Goal: Download file/media

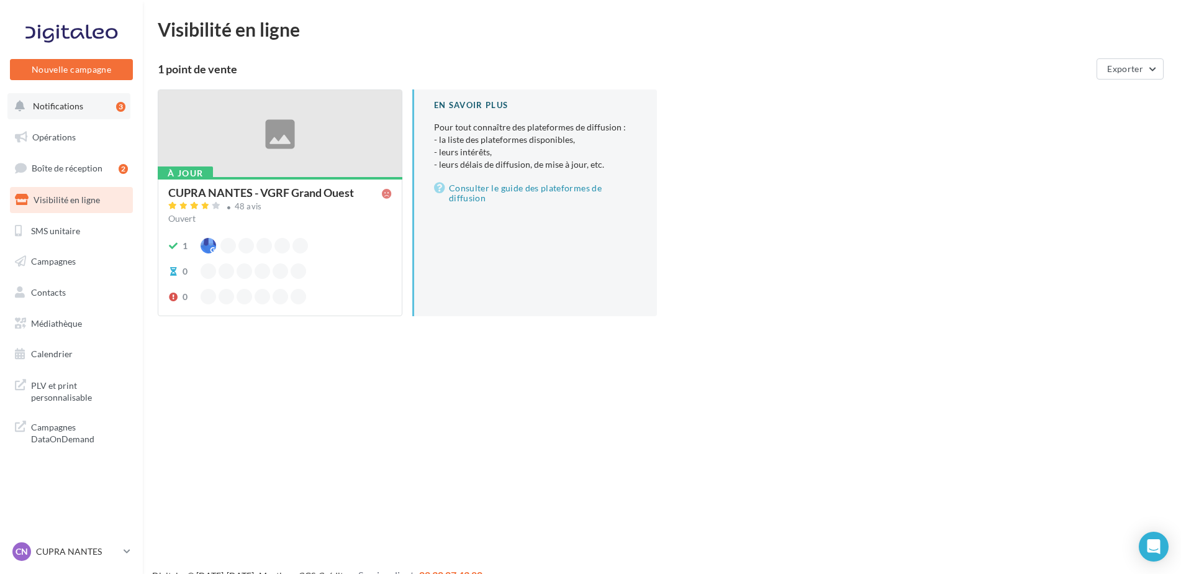
click at [58, 114] on button "Notifications 3" at bounding box center [68, 106] width 123 height 26
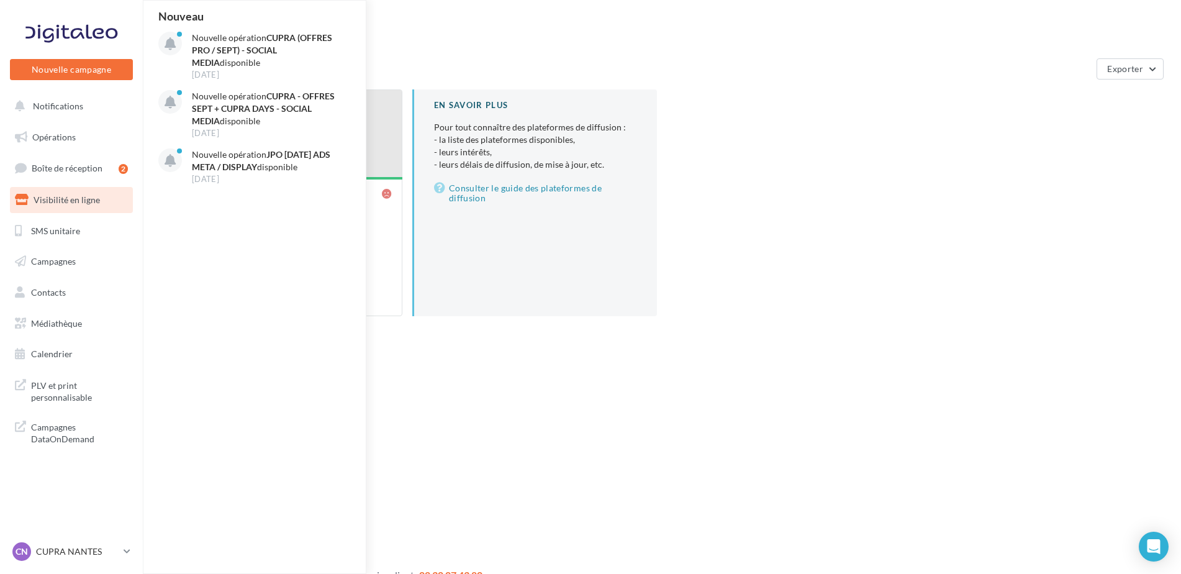
click at [60, 152] on ul "Opérations Boîte de réception 2 Visibilité en ligne SMS unitaire Campagnes Cont…" at bounding box center [71, 245] width 133 height 253
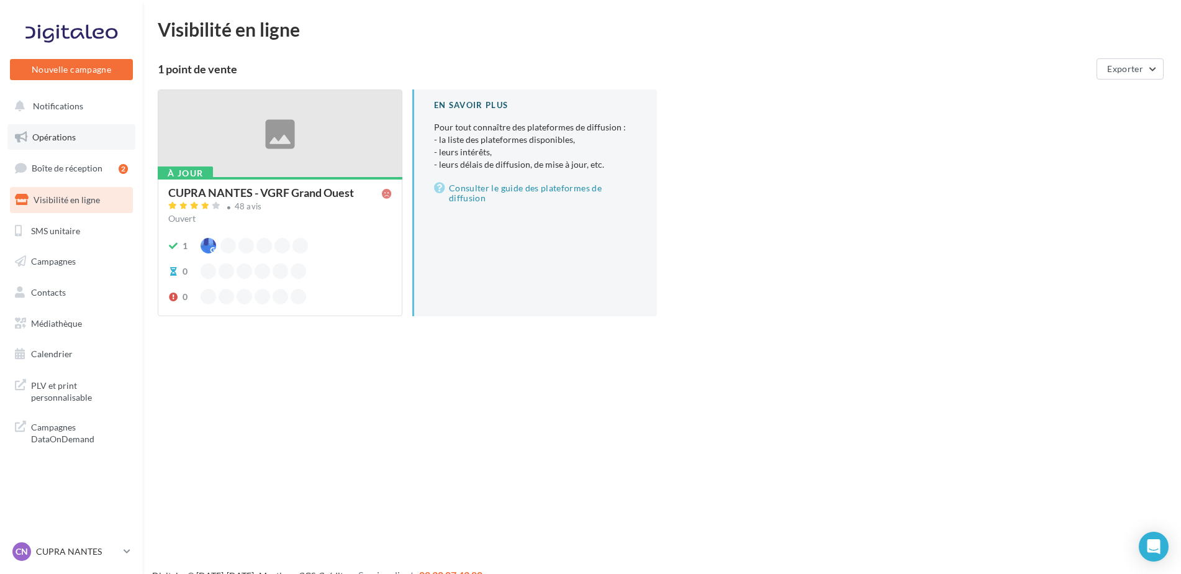
click at [34, 130] on link "Opérations" at bounding box center [71, 137] width 128 height 26
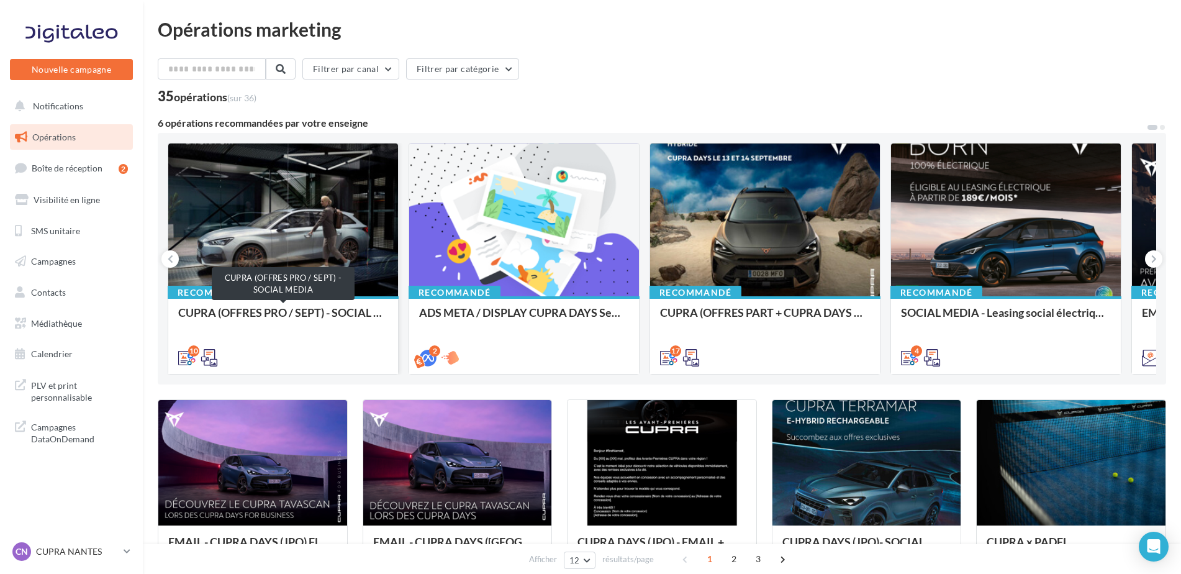
click at [342, 310] on div "CUPRA (OFFRES PRO / SEPT) - SOCIAL MEDIA" at bounding box center [283, 318] width 210 height 25
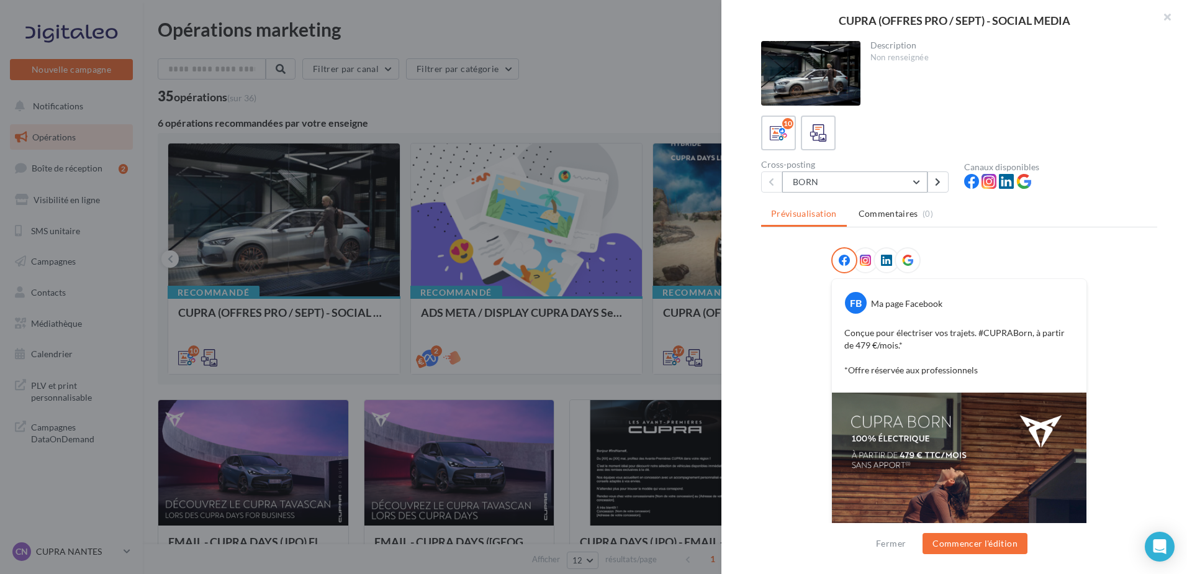
click at [830, 173] on button "BORN" at bounding box center [854, 181] width 145 height 21
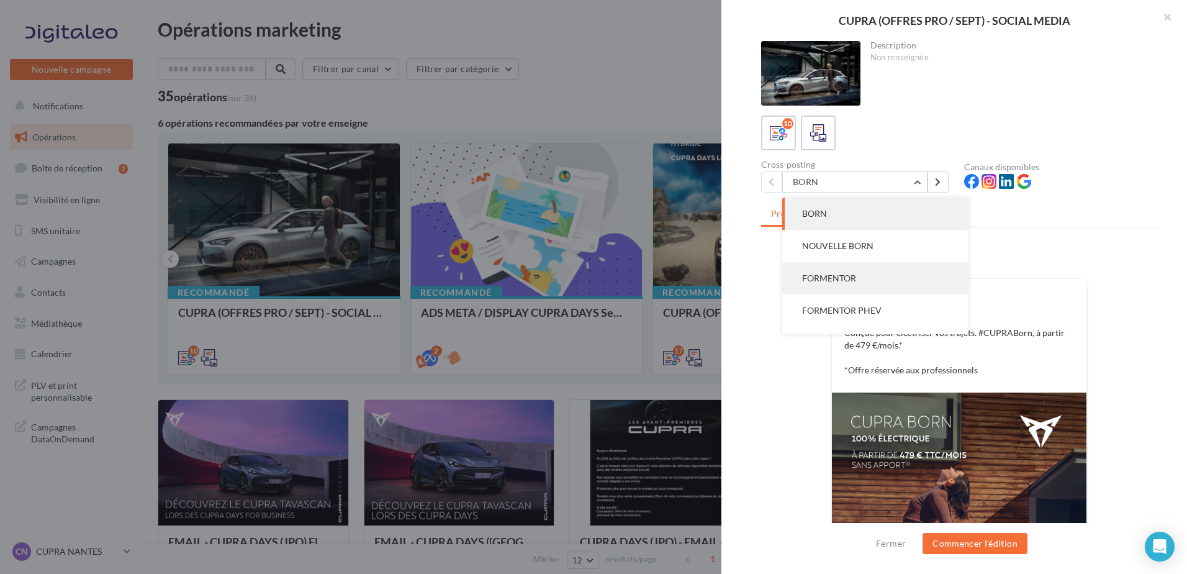
click at [851, 286] on button "FORMENTOR" at bounding box center [875, 278] width 186 height 32
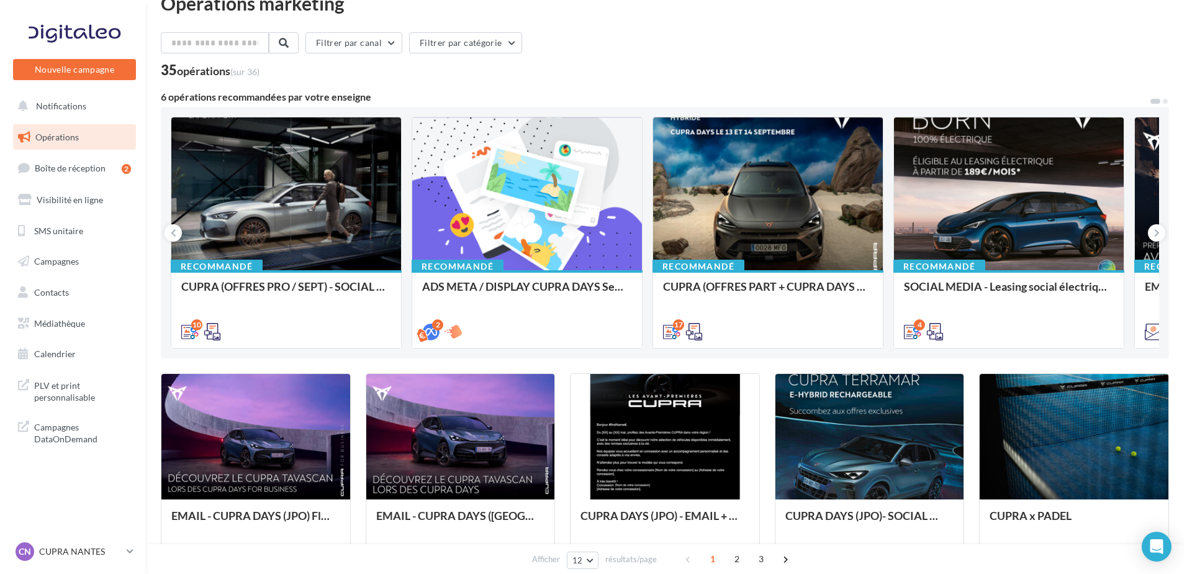
scroll to position [27, 0]
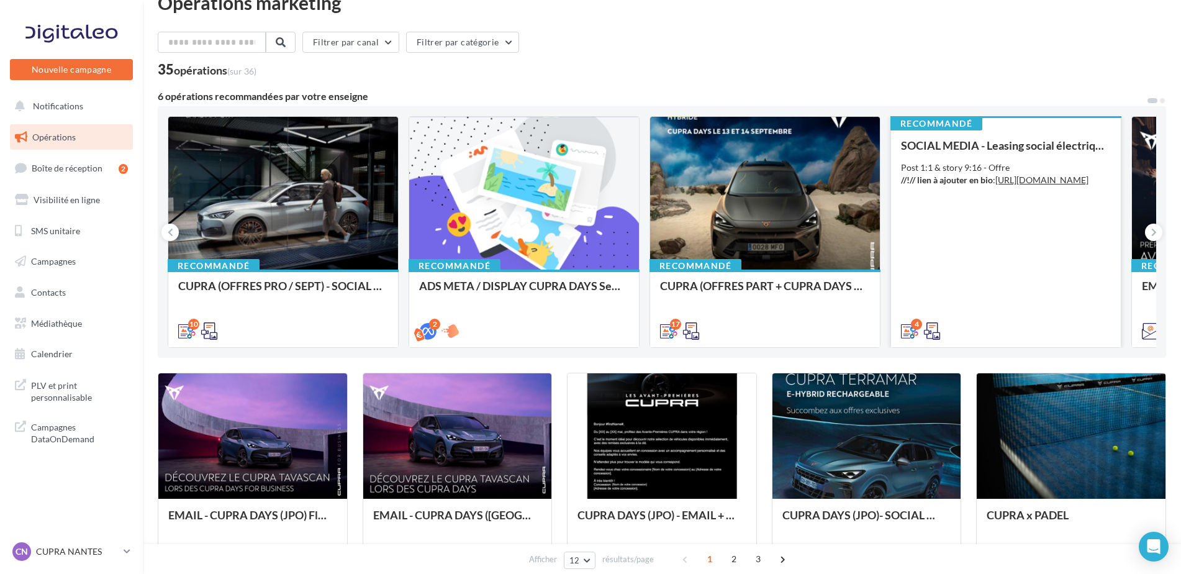
click at [993, 157] on div "SOCIAL MEDIA - Leasing social électrique - CUPRA Born Post 1:1 & story 9:16 - O…" at bounding box center [1006, 237] width 210 height 197
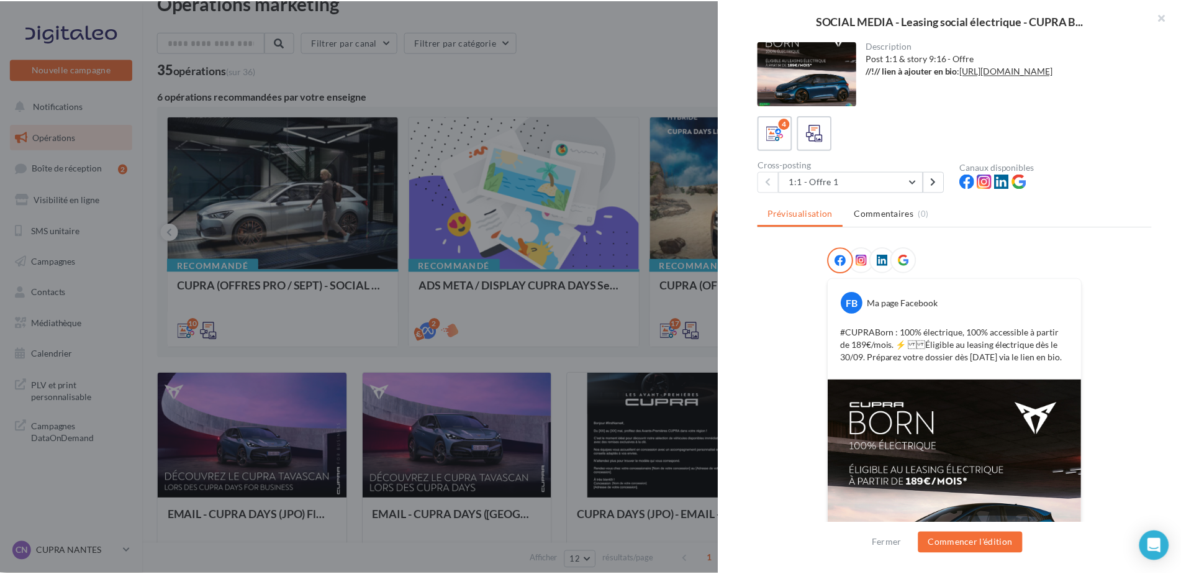
scroll to position [117, 0]
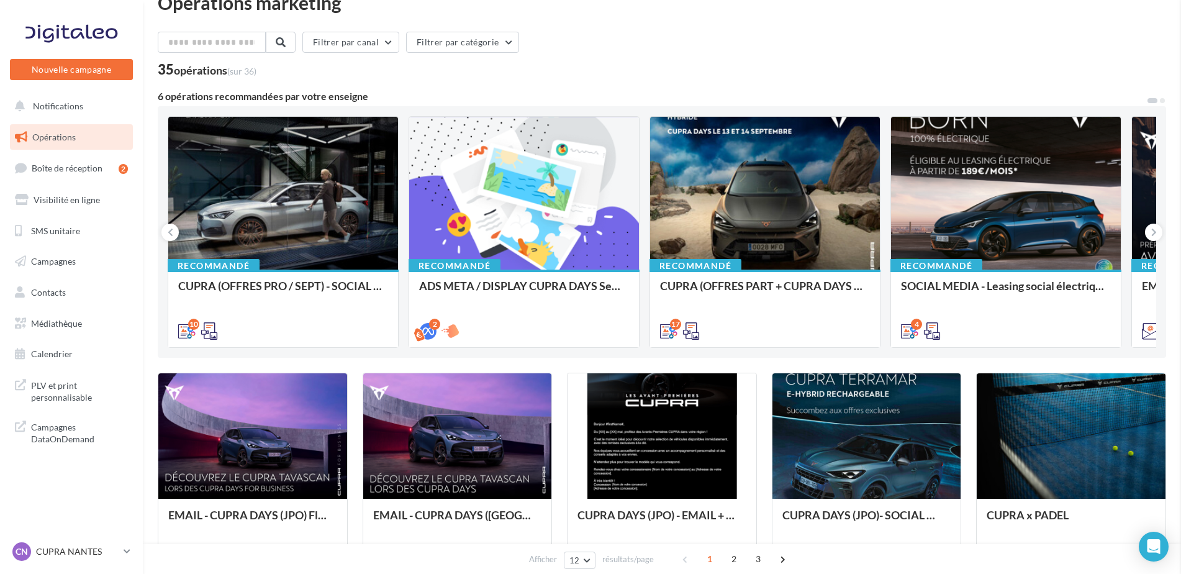
click at [62, 322] on span "Médiathèque" at bounding box center [56, 323] width 51 height 11
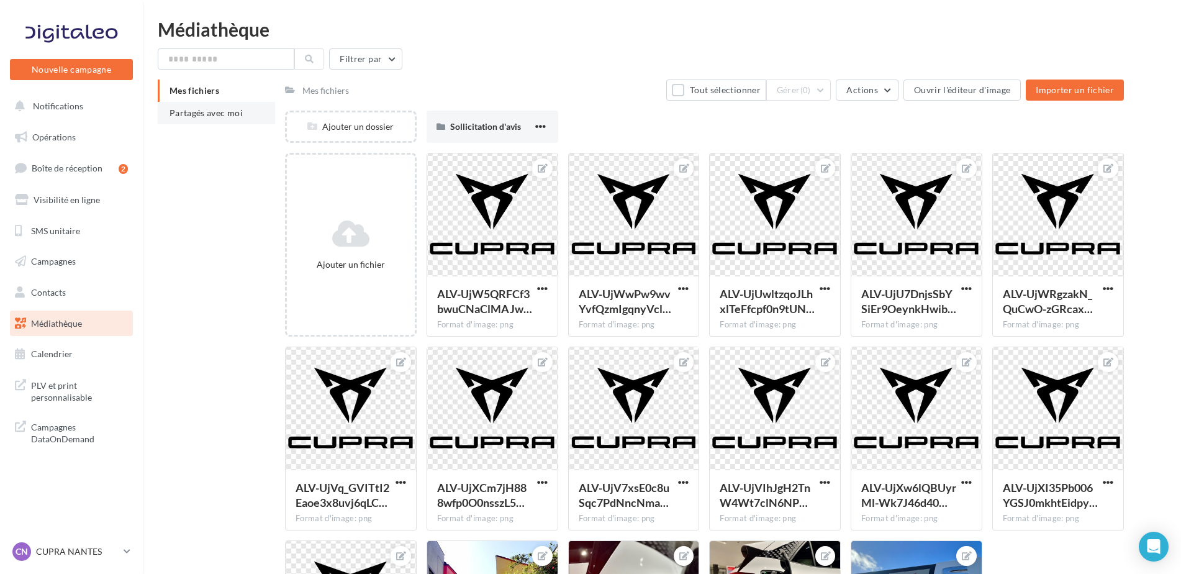
click at [223, 119] on li "Partagés avec moi" at bounding box center [216, 113] width 117 height 22
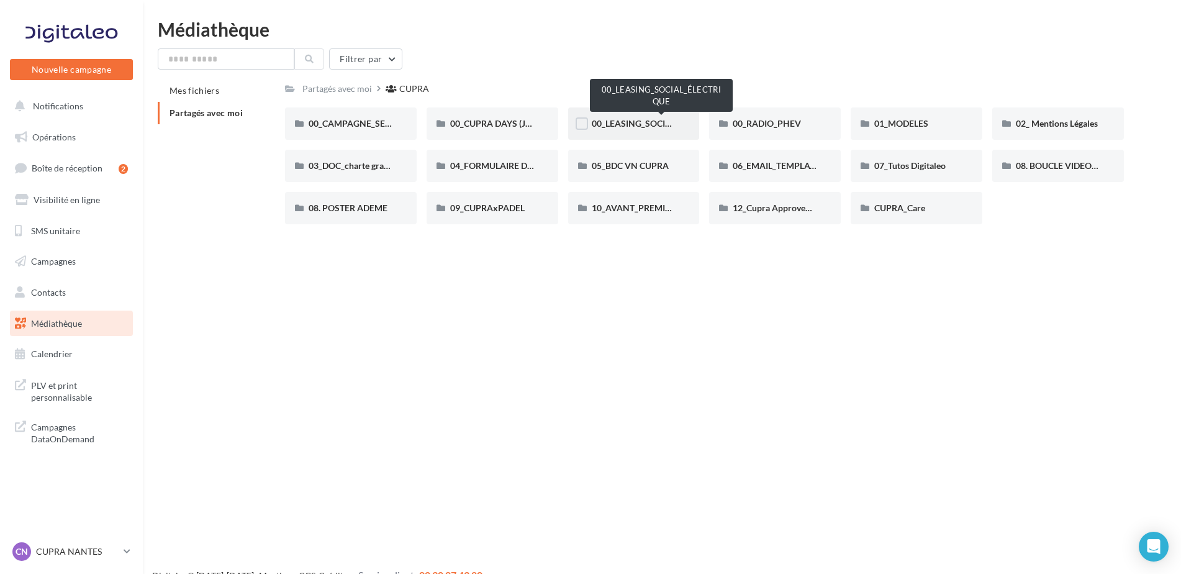
click at [621, 127] on span "00_LEASING_SOCIAL_ÉLECTRIQUE" at bounding box center [661, 123] width 138 height 11
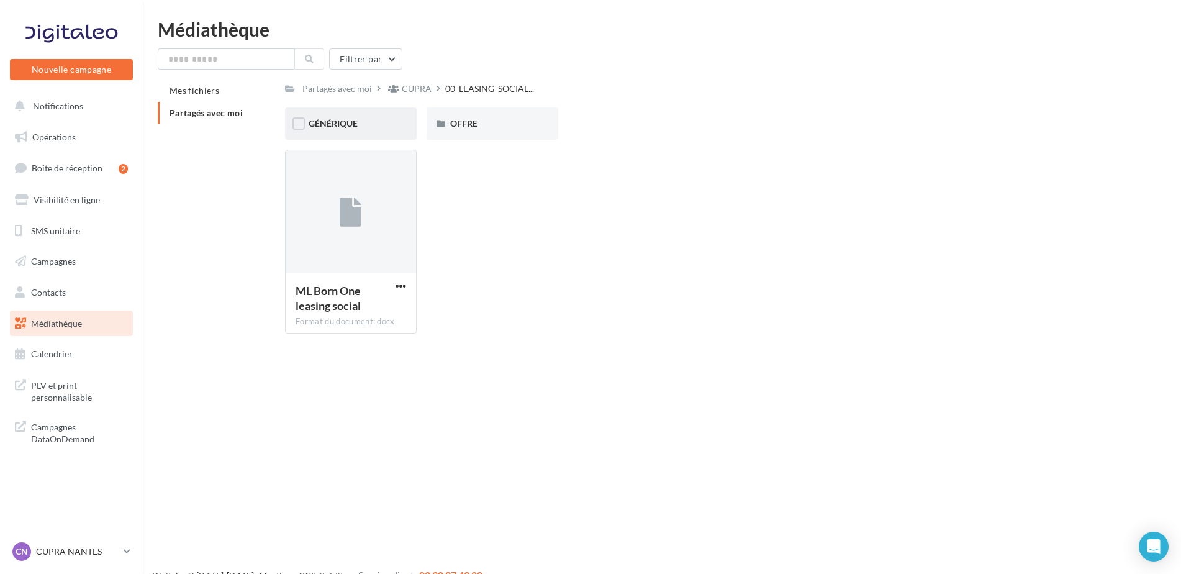
click at [353, 113] on div "GÉNÉRIQUE" at bounding box center [351, 123] width 132 height 32
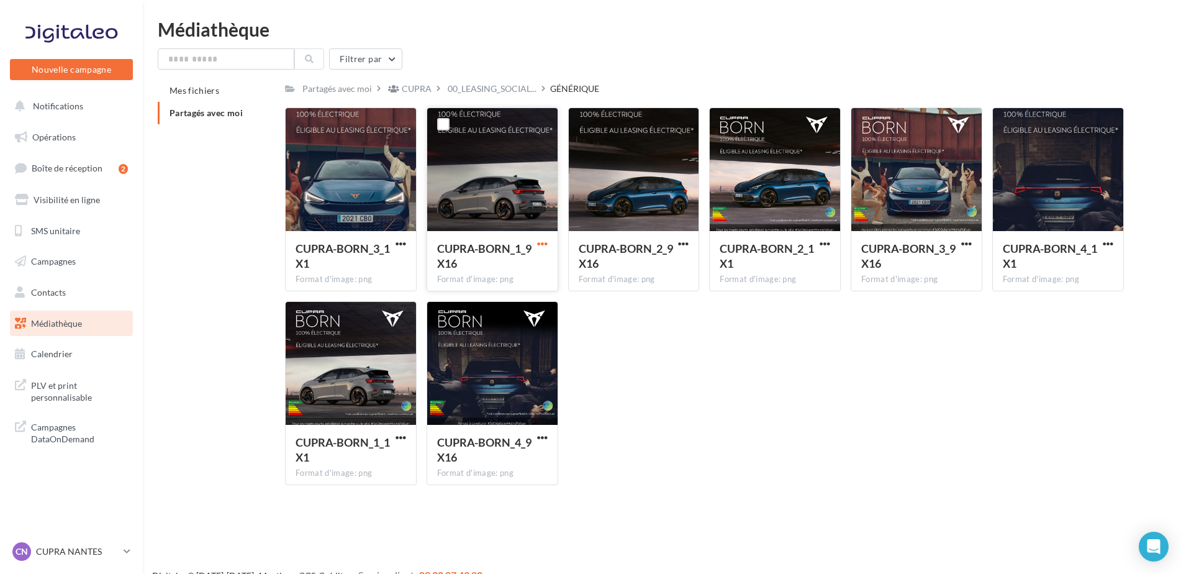
click at [546, 244] on span "button" at bounding box center [542, 243] width 11 height 11
click at [500, 276] on button "Télécharger" at bounding box center [488, 268] width 124 height 32
click at [540, 246] on span "button" at bounding box center [542, 243] width 11 height 11
click at [489, 271] on button "Télécharger" at bounding box center [488, 268] width 124 height 32
click at [864, 396] on div "CUPRA-BORN_3_1X1 Format d'image: png CUPRA-BORN_3_1X1 CUPRA-BORN_1_9X16 Format …" at bounding box center [709, 300] width 849 height 387
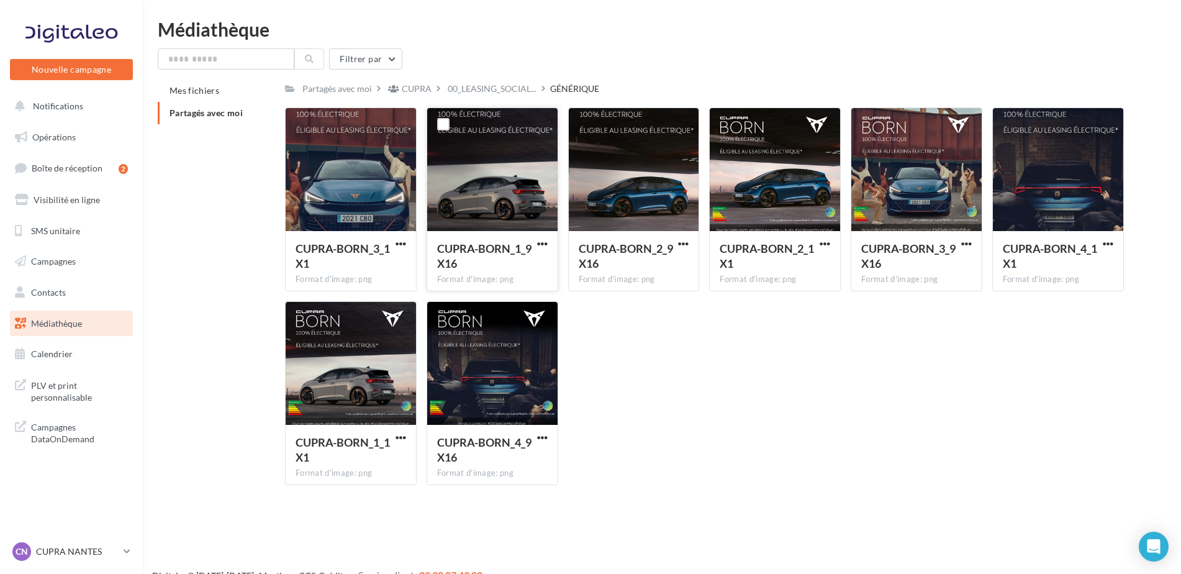
click at [714, 442] on div "CUPRA-BORN_3_1X1 Format d'image: png CUPRA-BORN_3_1X1 CUPRA-BORN_1_9X16 Format …" at bounding box center [709, 300] width 849 height 387
click at [488, 253] on span "CUPRA-BORN_1_9X16" at bounding box center [484, 256] width 94 height 29
click at [443, 120] on label at bounding box center [443, 124] width 12 height 12
click at [543, 240] on span "button" at bounding box center [542, 243] width 11 height 11
click at [490, 271] on button "Télécharger" at bounding box center [488, 268] width 124 height 32
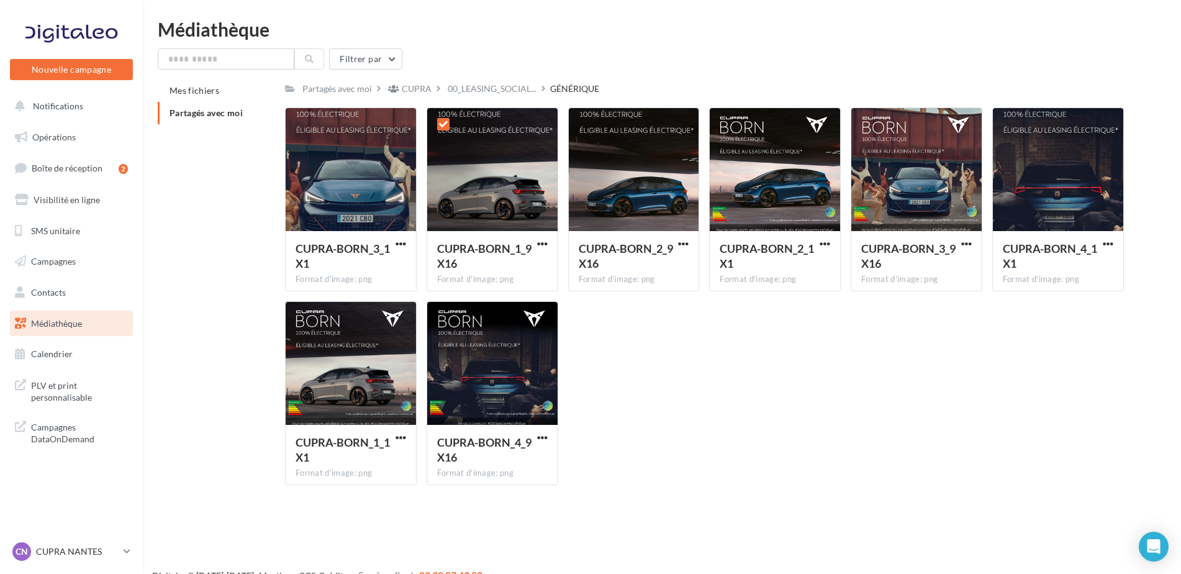
click at [732, 343] on div "CUPRA-BORN_3_1X1 Format d'image: png CUPRA-BORN_3_1X1 CUPRA-BORN_1_9X16 Format …" at bounding box center [709, 300] width 849 height 387
click at [445, 120] on icon at bounding box center [443, 124] width 9 height 9
click at [694, 455] on div "CUPRA-BORN_3_1X1 Format d'image: png CUPRA-BORN_3_1X1 CUPRA-BORN_1_9X16 Format …" at bounding box center [709, 300] width 849 height 387
click at [486, 84] on span "00_LEASING_SOCIAL..." at bounding box center [492, 89] width 89 height 12
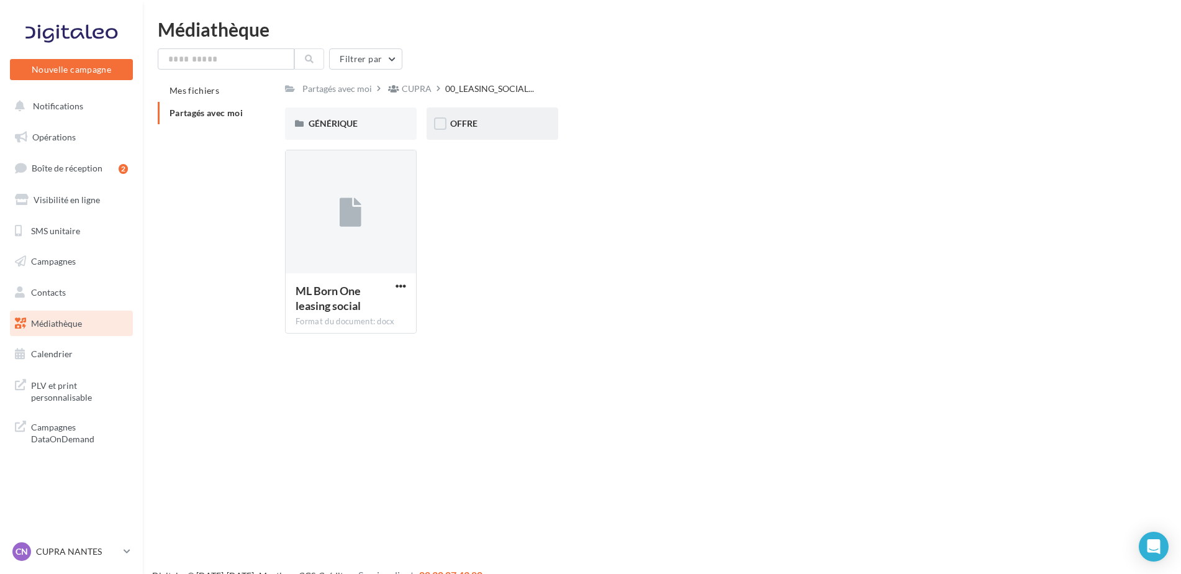
click at [463, 129] on div "OFFRE" at bounding box center [492, 123] width 84 height 12
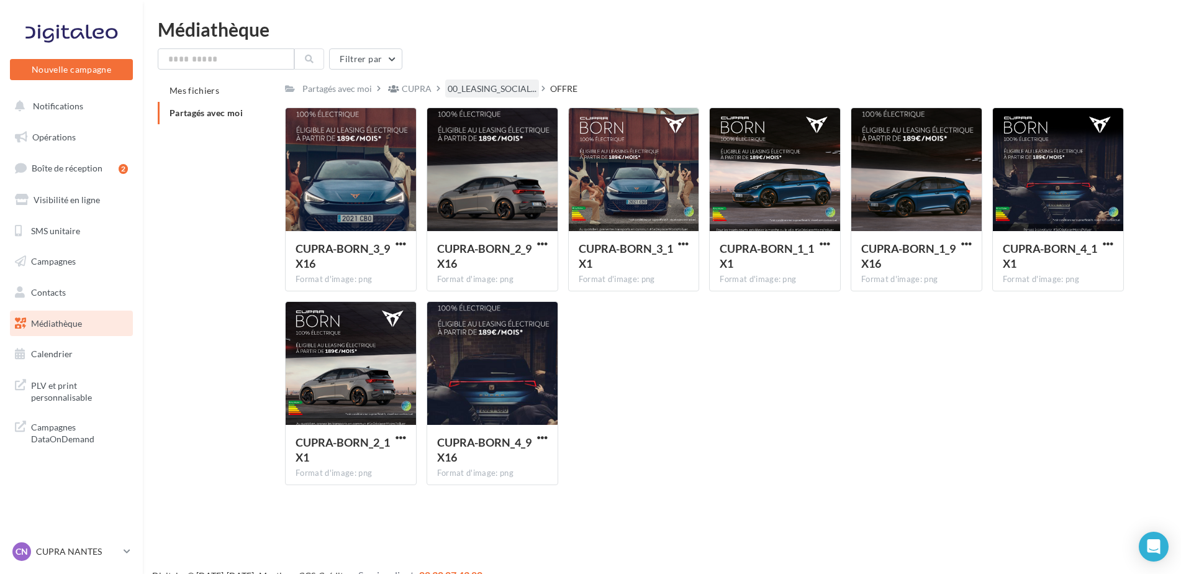
click at [515, 81] on div "00_LEASING_SOCIAL..." at bounding box center [492, 88] width 94 height 18
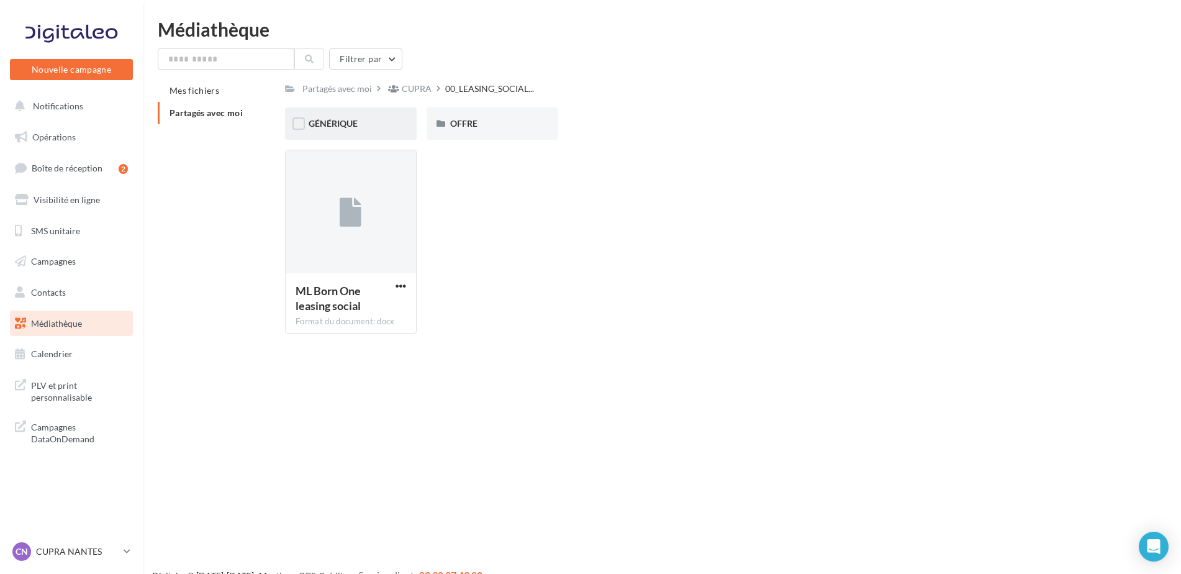
click at [367, 131] on div "GÉNÉRIQUE" at bounding box center [351, 123] width 132 height 32
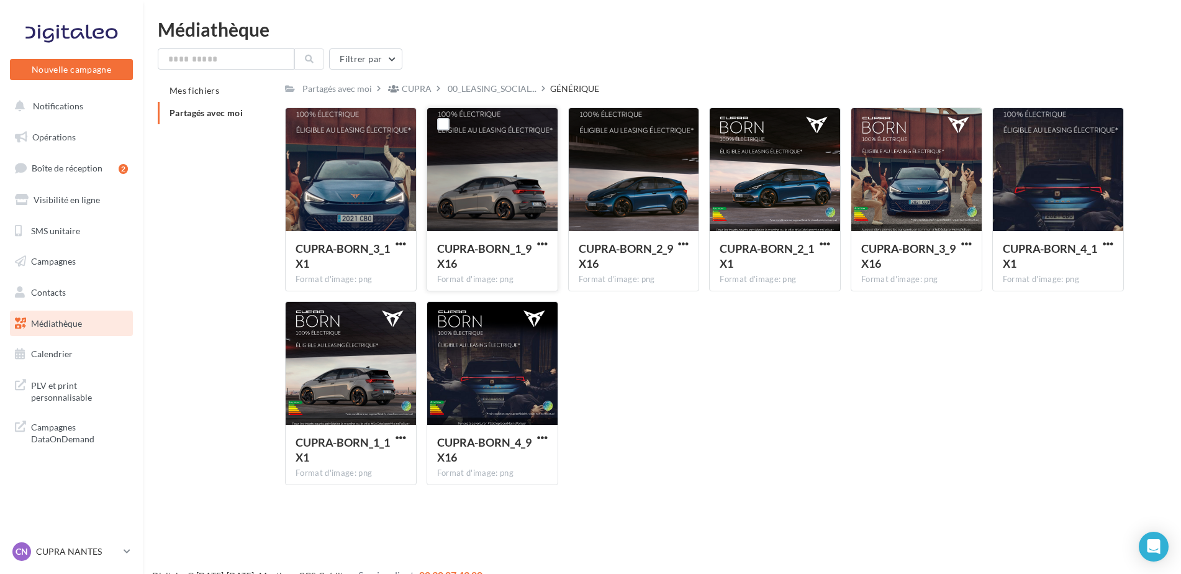
click at [468, 124] on div at bounding box center [492, 170] width 130 height 124
click at [43, 147] on link "Opérations" at bounding box center [71, 137] width 128 height 26
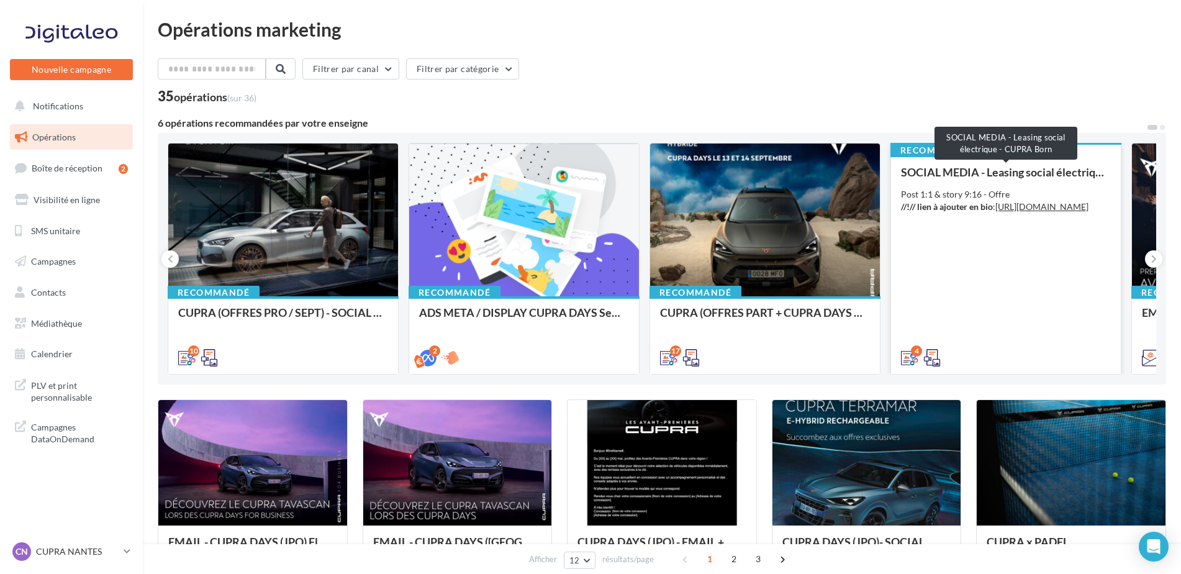
click at [1033, 181] on div "SOCIAL MEDIA - Leasing social électrique - CUPRA Born Post 1:1 & story 9:16 - O…" at bounding box center [1006, 264] width 210 height 197
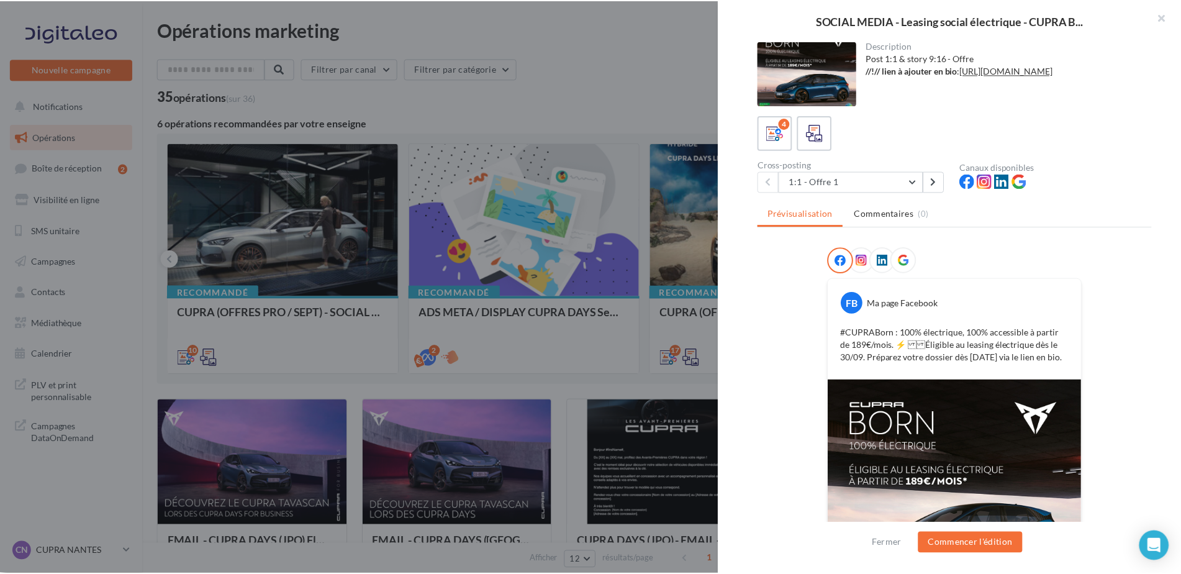
scroll to position [117, 0]
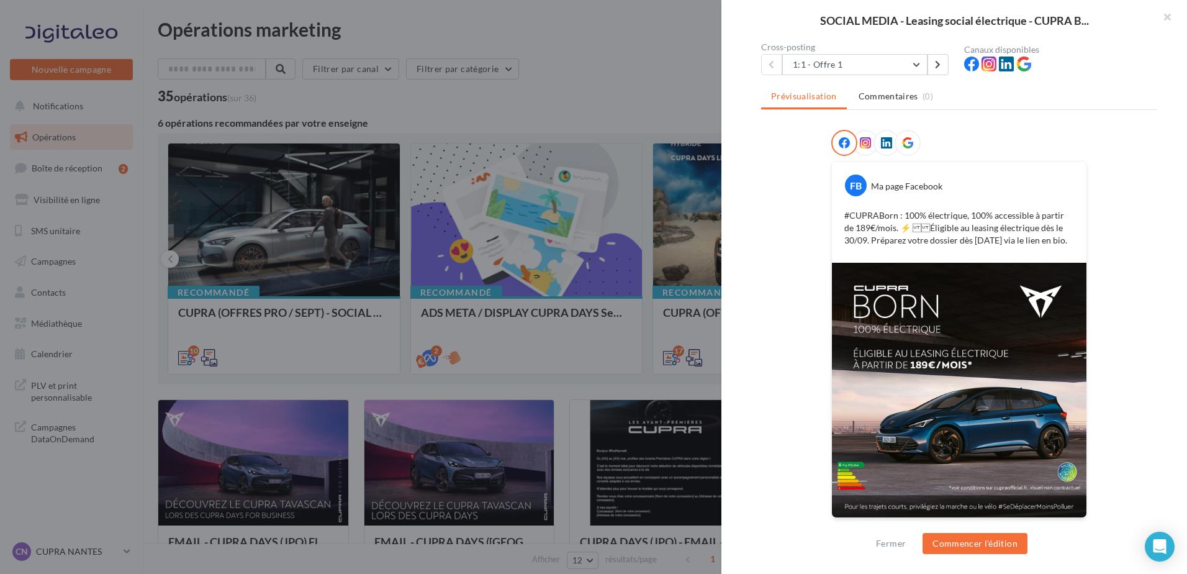
click at [536, 353] on div at bounding box center [593, 287] width 1187 height 574
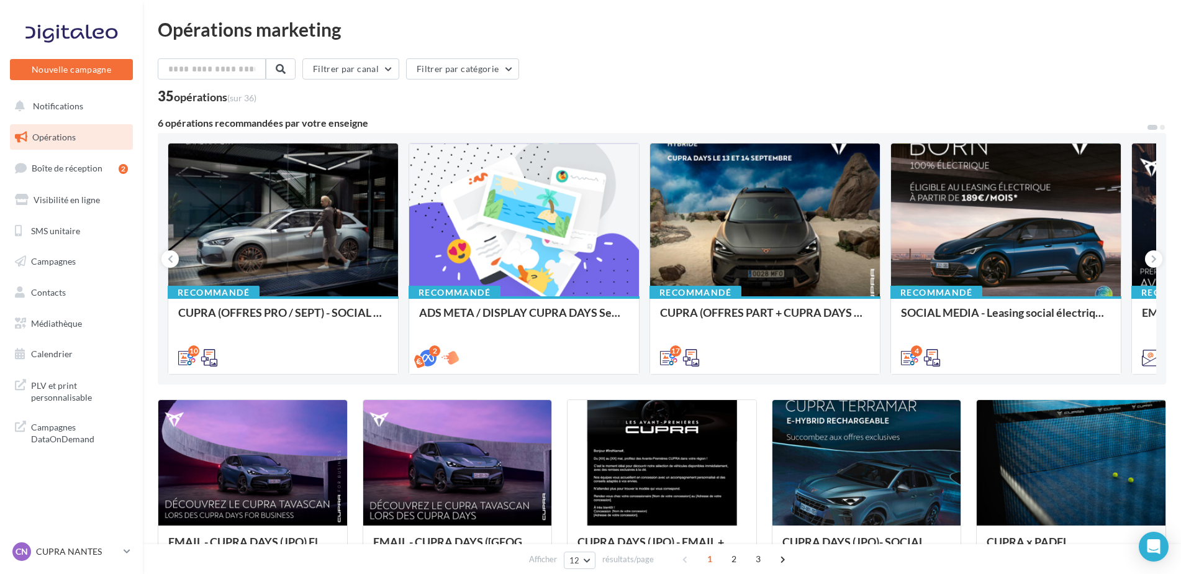
click at [66, 340] on ul "Opérations Boîte de réception 2 Visibilité en ligne SMS unitaire Campagnes Cont…" at bounding box center [71, 245] width 133 height 253
click at [49, 328] on span "Médiathèque" at bounding box center [56, 323] width 51 height 11
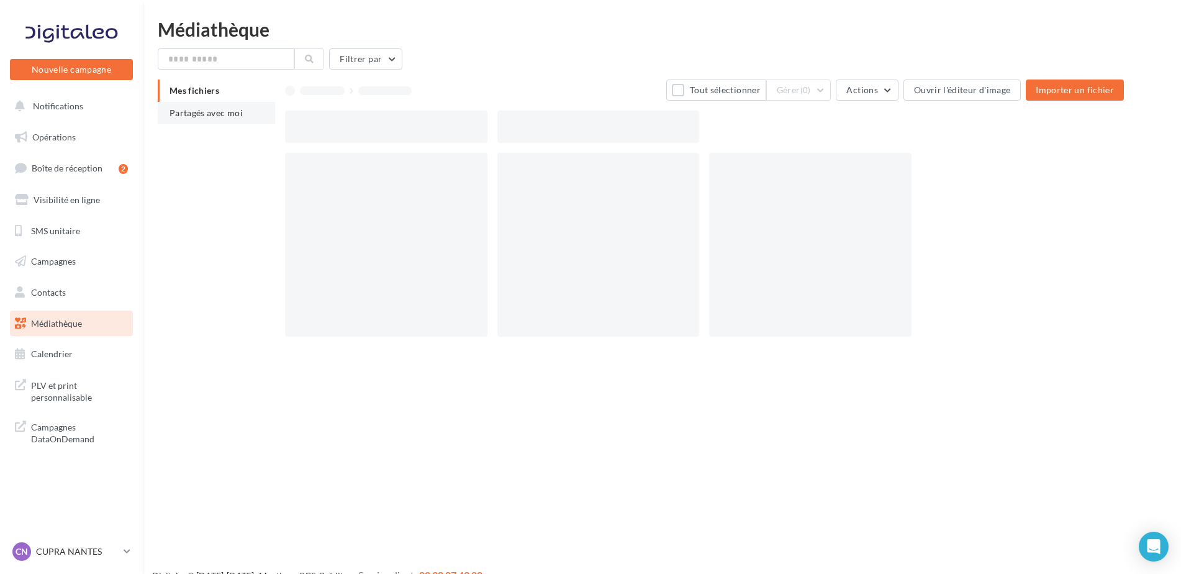
click at [185, 124] on li "Partagés avec moi" at bounding box center [216, 113] width 117 height 22
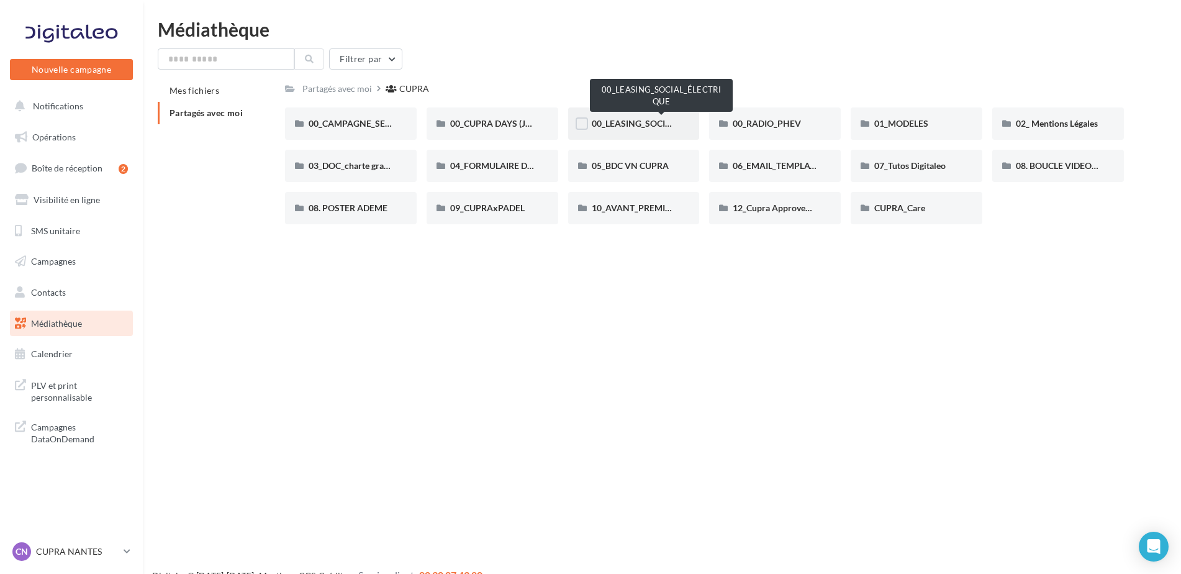
click at [625, 119] on span "00_LEASING_SOCIAL_ÉLECTRIQUE" at bounding box center [661, 123] width 138 height 11
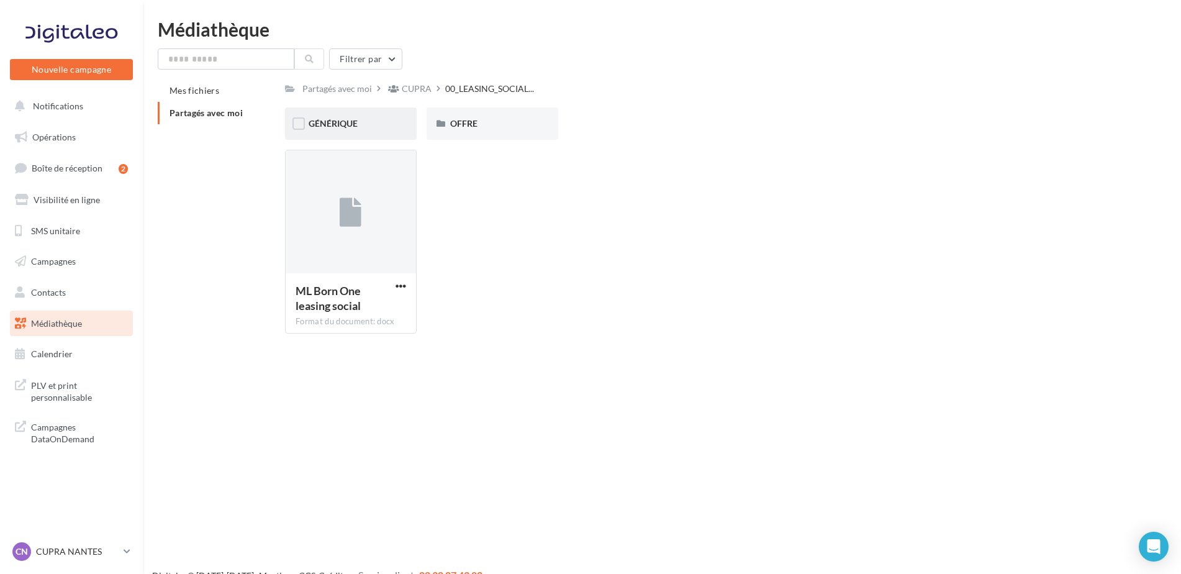
click at [331, 133] on div "GÉNÉRIQUE" at bounding box center [351, 123] width 132 height 32
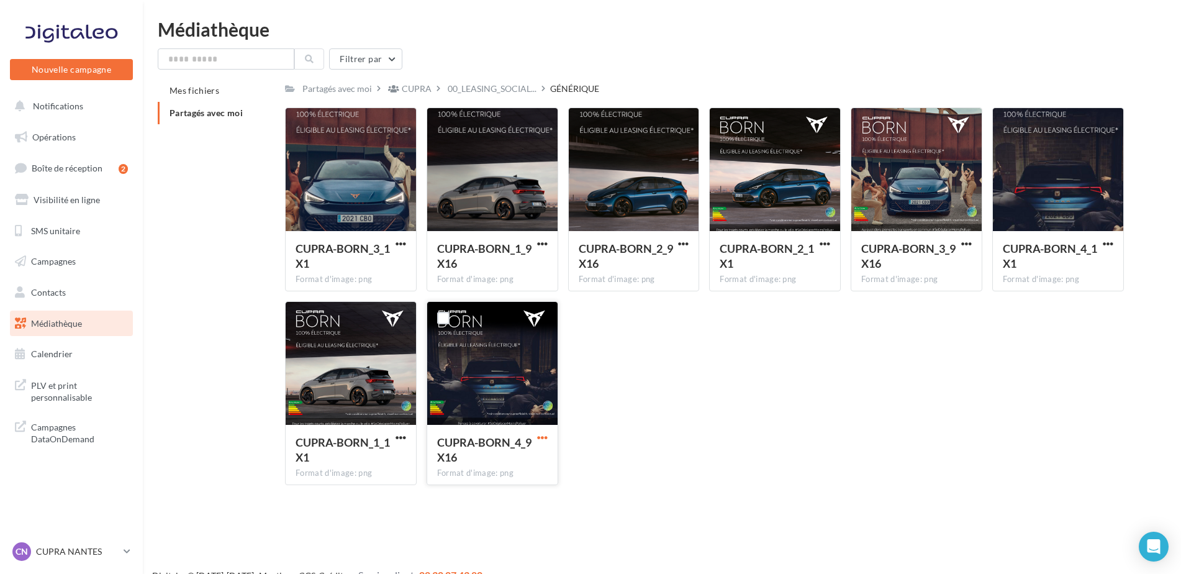
click at [543, 438] on span "button" at bounding box center [542, 437] width 11 height 11
click at [507, 461] on button "Télécharger" at bounding box center [488, 462] width 124 height 32
click at [61, 553] on p "CUPRA NANTES" at bounding box center [77, 551] width 83 height 12
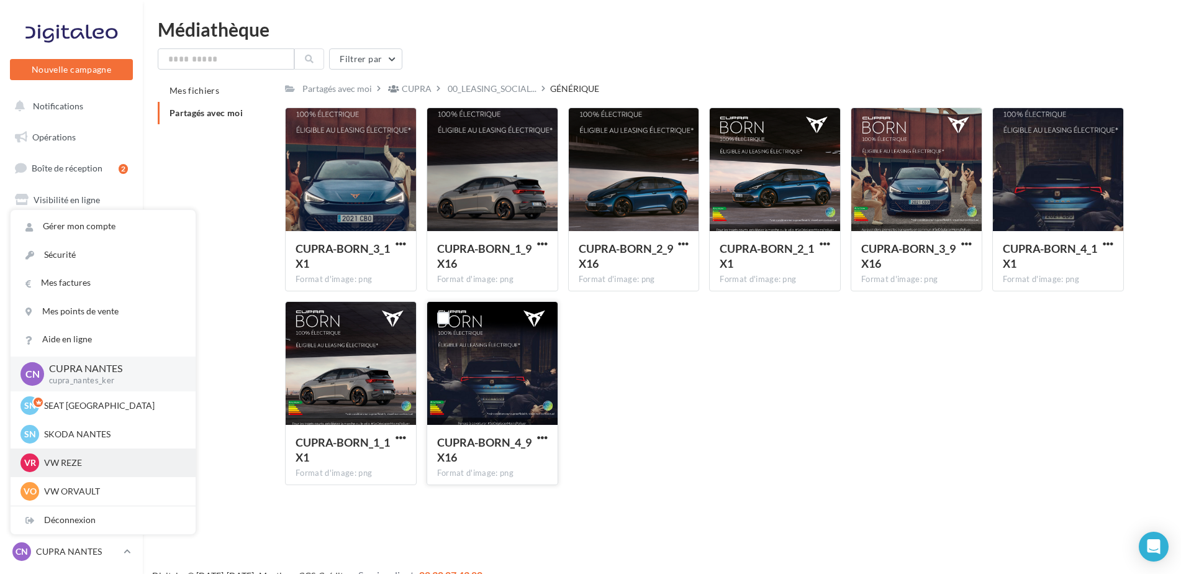
click at [79, 466] on p "VW REZE" at bounding box center [112, 462] width 137 height 12
